Goal: Information Seeking & Learning: Learn about a topic

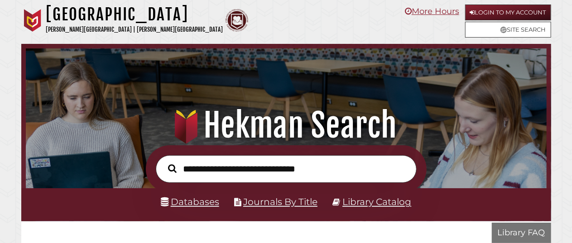
scroll to position [172, 516]
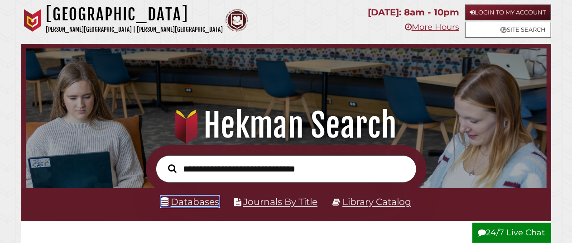
click at [206, 207] on link "Databases" at bounding box center [190, 201] width 58 height 11
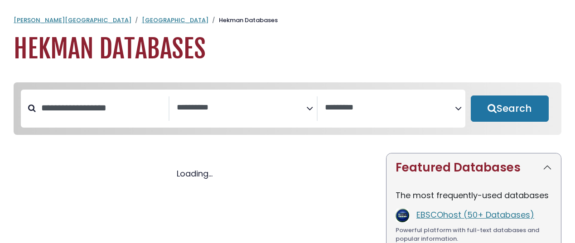
select select "Database Subject Filter"
select select "Database Vendors Filter"
select select "Database Subject Filter"
select select "Database Vendors Filter"
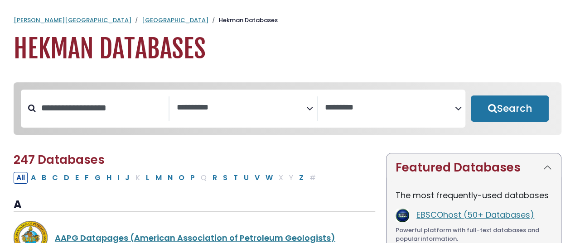
click at [302, 121] on div "**********" at bounding box center [243, 108] width 149 height 24
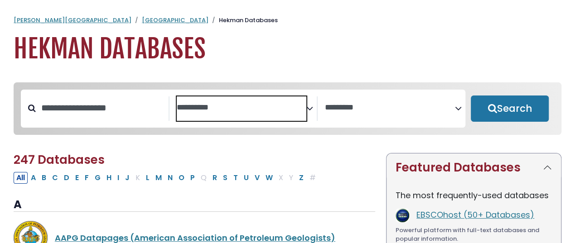
click at [304, 107] on textarea "Search" at bounding box center [242, 108] width 130 height 10
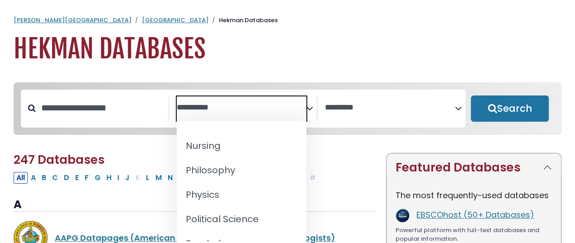
scroll to position [763, 0]
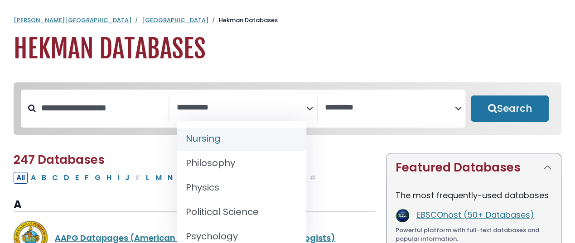
select select "*****"
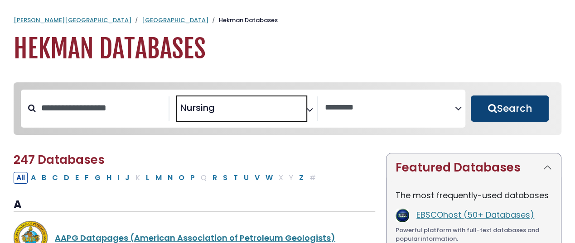
click at [512, 97] on button "Search" at bounding box center [510, 109] width 78 height 26
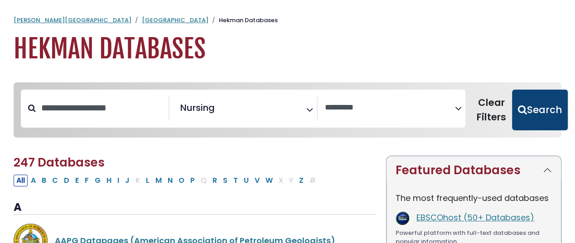
select select "Database Vendors Filter"
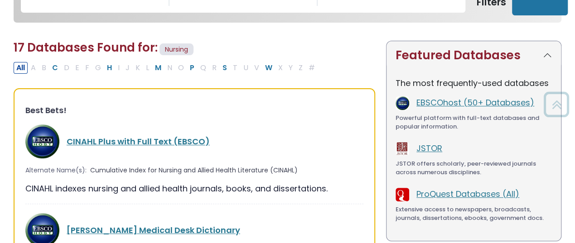
scroll to position [114, 0]
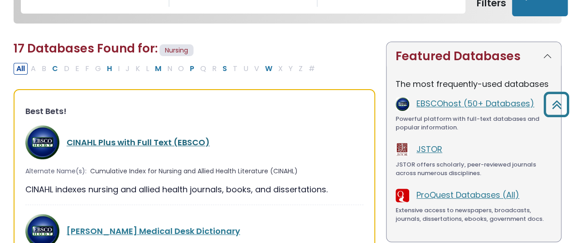
click at [156, 144] on link "CINAHL Plus with Full Text (EBSCO)" at bounding box center [138, 142] width 143 height 11
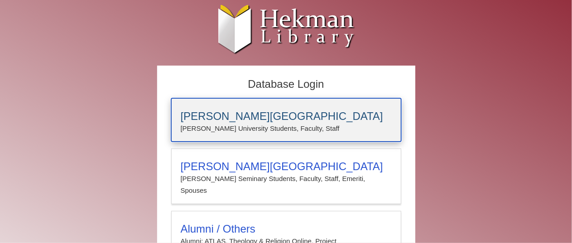
click at [320, 137] on div "Calvin University Calvin University Students, Faculty, Staff" at bounding box center [286, 119] width 230 height 43
click at [339, 118] on h3 "Calvin University" at bounding box center [286, 116] width 211 height 13
click at [316, 111] on h3 "[PERSON_NAME][GEOGRAPHIC_DATA]" at bounding box center [286, 116] width 211 height 13
